Goal: Task Accomplishment & Management: Use online tool/utility

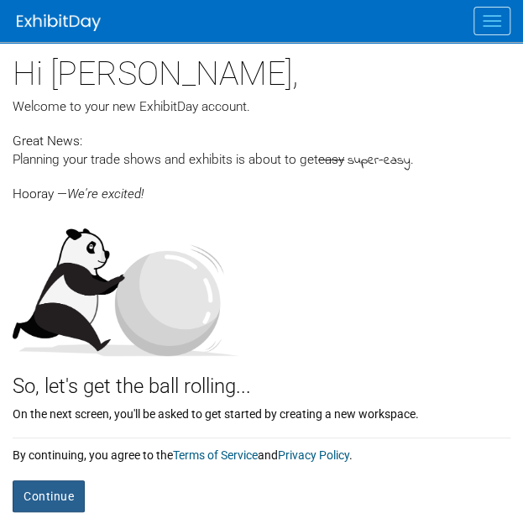
click at [64, 484] on button "Continue" at bounding box center [49, 496] width 72 height 32
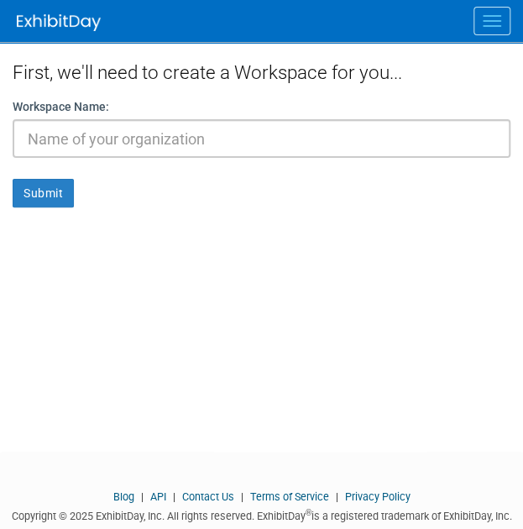
click at [249, 138] on input "text" at bounding box center [262, 138] width 498 height 39
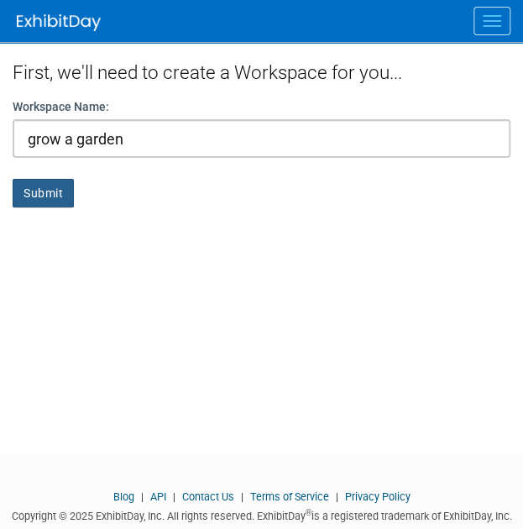
type input "grow a garden"
click at [65, 188] on button "Submit" at bounding box center [43, 193] width 61 height 29
